Goal: Task Accomplishment & Management: Manage account settings

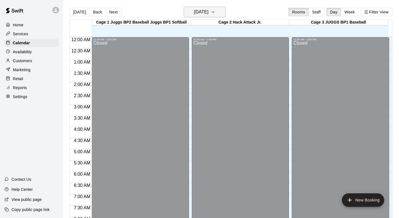
scroll to position [307, 0]
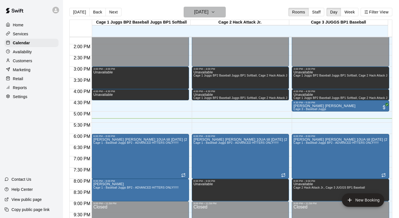
click at [215, 11] on icon "button" at bounding box center [213, 12] width 4 height 7
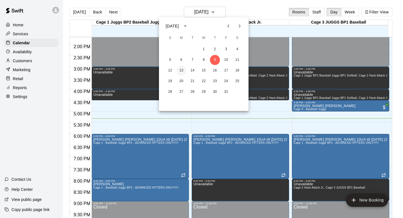
click at [180, 69] on button "13" at bounding box center [181, 71] width 10 height 10
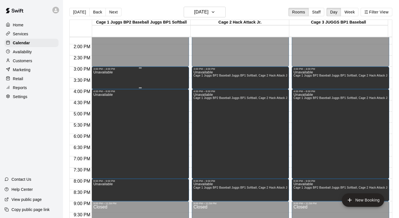
click at [141, 76] on div "Unavailable" at bounding box center [140, 179] width 94 height 218
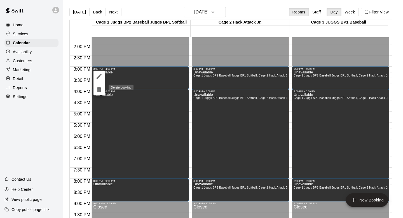
click at [99, 88] on icon "delete" at bounding box center [99, 89] width 4 height 5
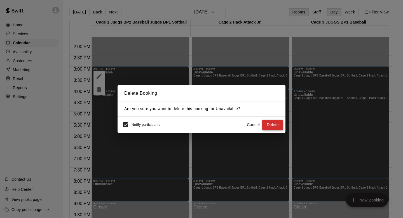
click at [271, 124] on button "Delete" at bounding box center [272, 125] width 21 height 10
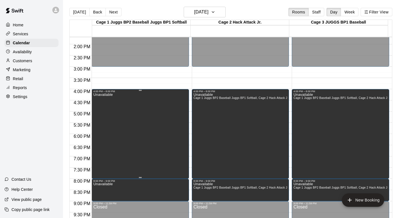
click at [106, 98] on div "Unavailable" at bounding box center [102, 202] width 19 height 218
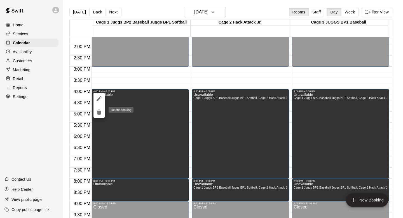
click at [99, 110] on icon "delete" at bounding box center [99, 111] width 4 height 5
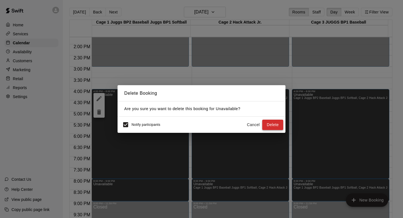
click at [268, 122] on button "Delete" at bounding box center [272, 125] width 21 height 10
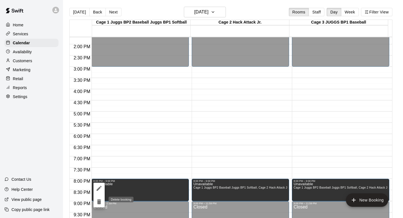
click at [99, 199] on icon "delete" at bounding box center [99, 201] width 7 height 7
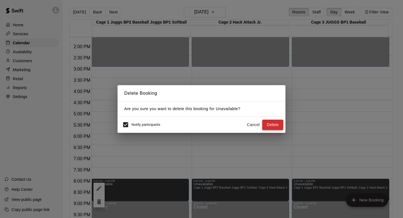
click at [270, 122] on button "Delete" at bounding box center [272, 125] width 21 height 10
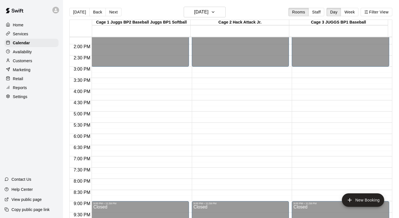
click at [19, 93] on div "Settings" at bounding box center [31, 96] width 54 height 8
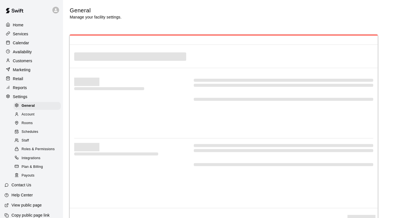
select select "**"
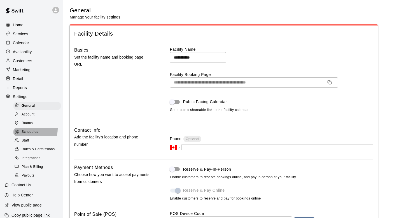
click at [24, 128] on div "Schedules" at bounding box center [36, 132] width 47 height 8
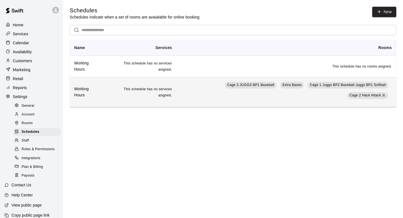
click at [200, 85] on td "Cage 3 JUGGS BP1 Baseball Extra Bases Cage 1 Juggs BP2 Baseball Juggs BP1 Softb…" at bounding box center [286, 92] width 220 height 30
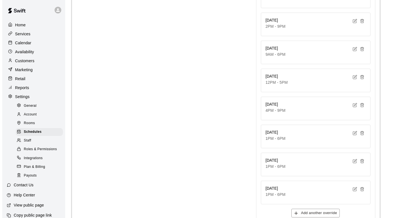
scroll to position [263, 0]
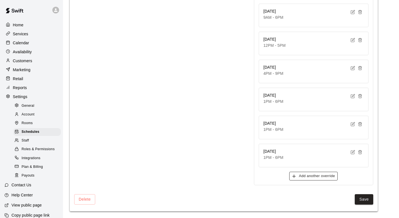
click at [296, 174] on icon "button" at bounding box center [293, 176] width 5 height 5
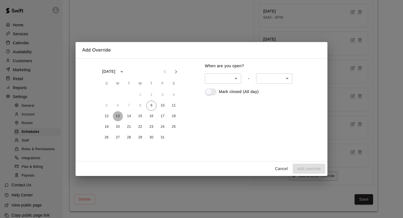
click at [119, 114] on button "13" at bounding box center [118, 116] width 10 height 10
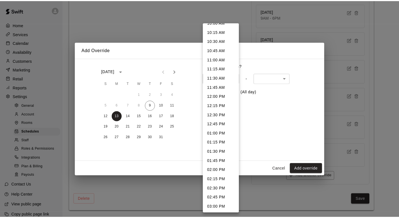
scroll to position [398, 0]
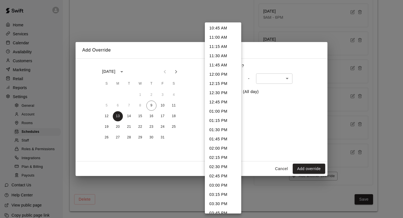
click at [209, 109] on li "01:00 PM" at bounding box center [223, 111] width 36 height 9
type input "***"
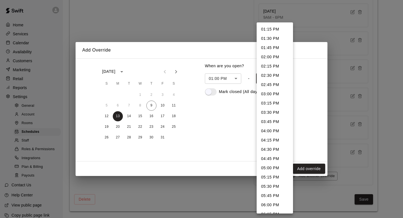
click at [262, 165] on li "05:00 PM" at bounding box center [275, 167] width 36 height 9
type input "****"
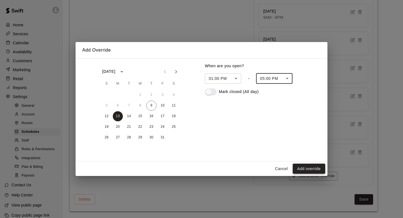
click at [300, 167] on button "Add override" at bounding box center [309, 169] width 32 height 10
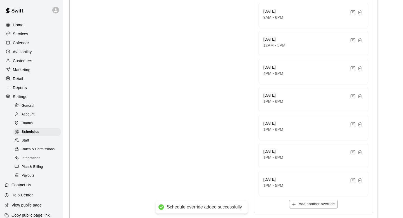
type input "******"
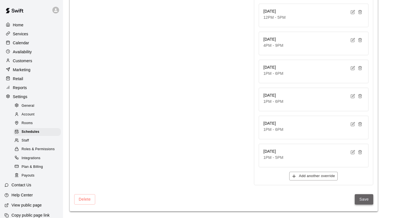
click at [364, 198] on button "Save" at bounding box center [364, 199] width 18 height 10
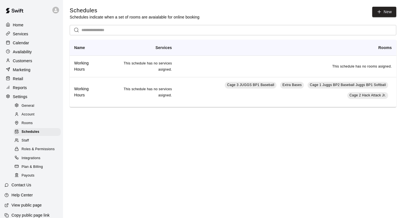
click at [17, 43] on p "Calendar" at bounding box center [21, 43] width 16 height 6
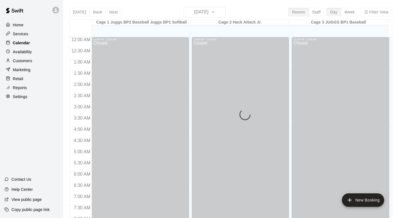
scroll to position [334, 0]
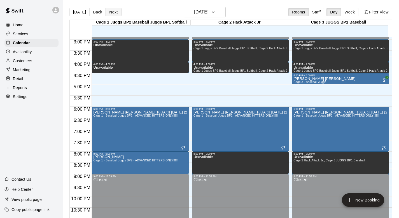
click at [113, 12] on button "Next" at bounding box center [114, 12] width 16 height 8
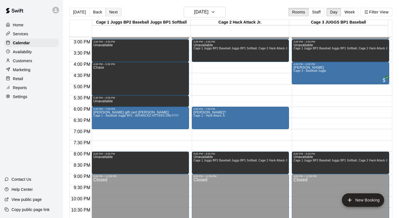
click at [113, 12] on button "Next" at bounding box center [114, 12] width 16 height 8
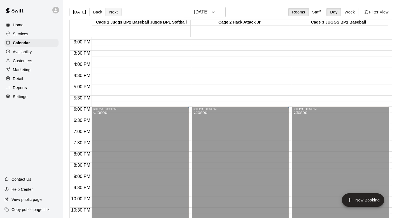
click at [113, 12] on button "Next" at bounding box center [114, 12] width 16 height 8
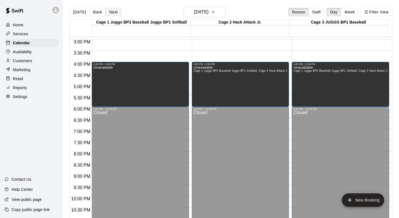
click at [113, 12] on button "Next" at bounding box center [114, 12] width 16 height 8
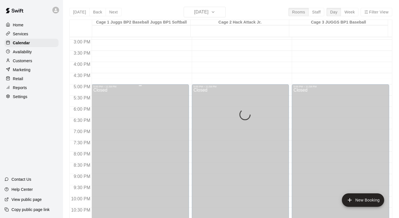
scroll to position [190, 0]
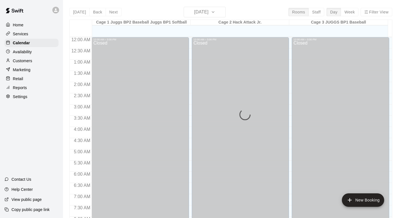
scroll to position [334, 0]
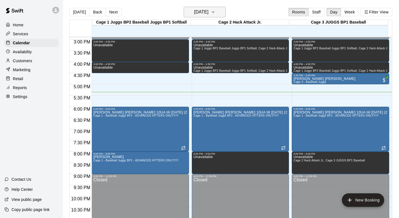
click at [215, 13] on icon "button" at bounding box center [213, 12] width 4 height 7
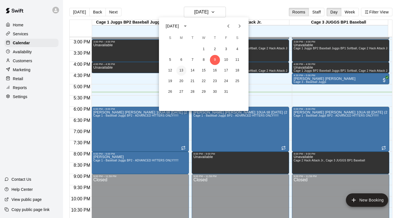
click at [181, 66] on button "13" at bounding box center [181, 71] width 10 height 10
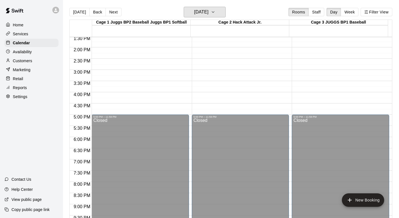
scroll to position [306, 0]
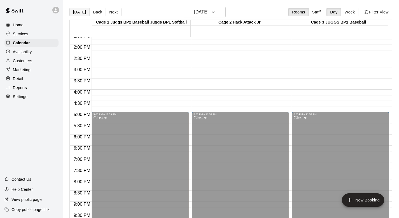
click at [74, 10] on button "Today" at bounding box center [79, 12] width 20 height 8
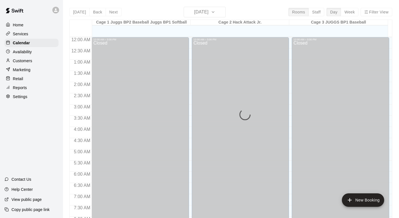
scroll to position [334, 0]
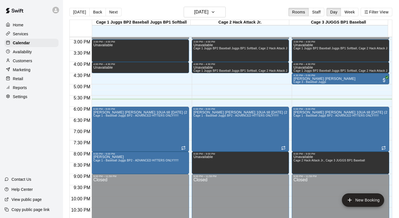
click at [247, 16] on div "Today Back Next Thursday Oct 09 Rooms Staff Day Week Filter View" at bounding box center [230, 13] width 323 height 13
